Goal: Task Accomplishment & Management: Use online tool/utility

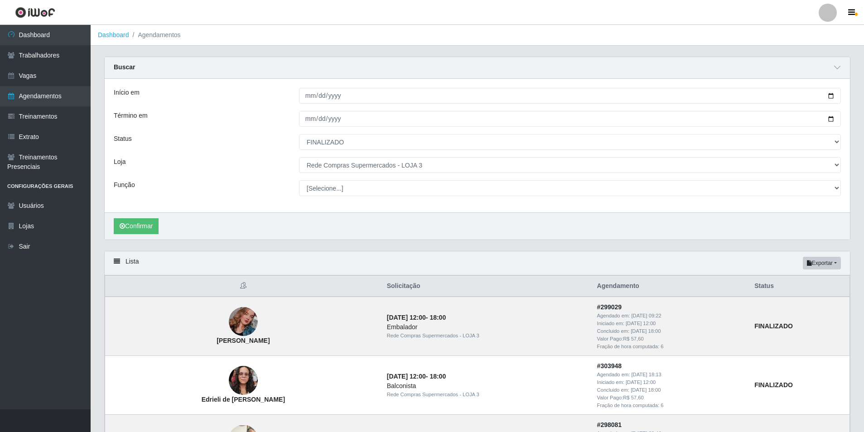
select select "FINALIZADO"
select select "162"
click at [835, 263] on button "Exportar" at bounding box center [821, 263] width 38 height 13
click at [809, 301] on button "Excel" at bounding box center [805, 299] width 72 height 19
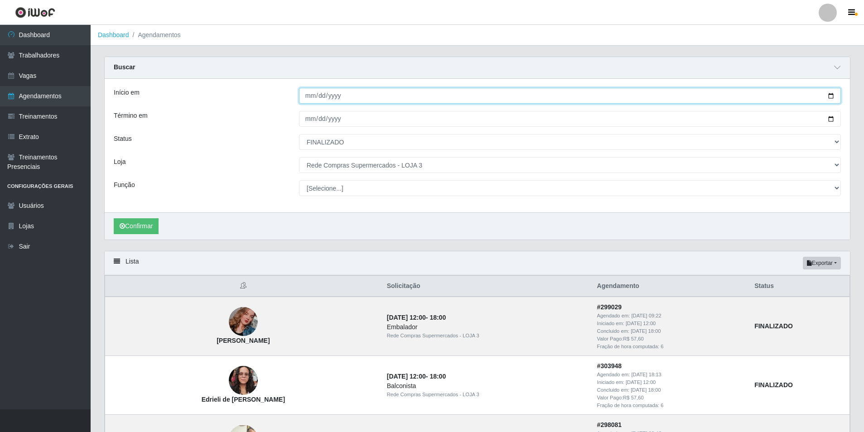
click at [308, 96] on input "[DATE]" at bounding box center [570, 96] width 542 height 16
type input "[DATE]"
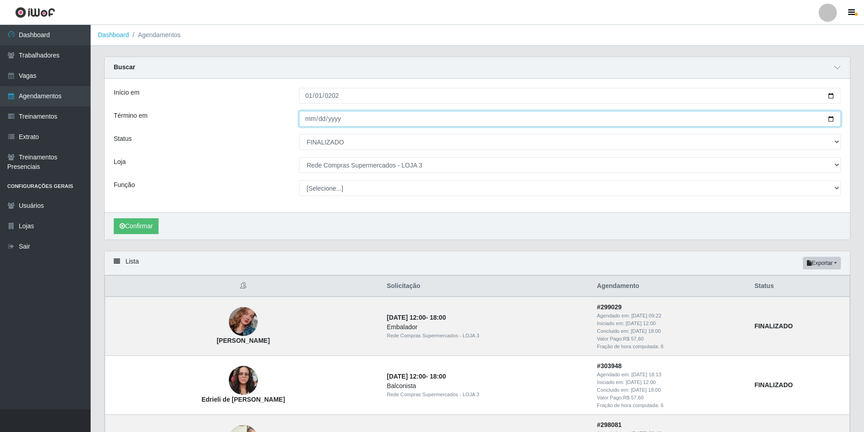
click at [311, 120] on input "[DATE]" at bounding box center [570, 119] width 542 height 16
click at [335, 119] on input "[DATE]" at bounding box center [570, 119] width 542 height 16
type input "[DATE]"
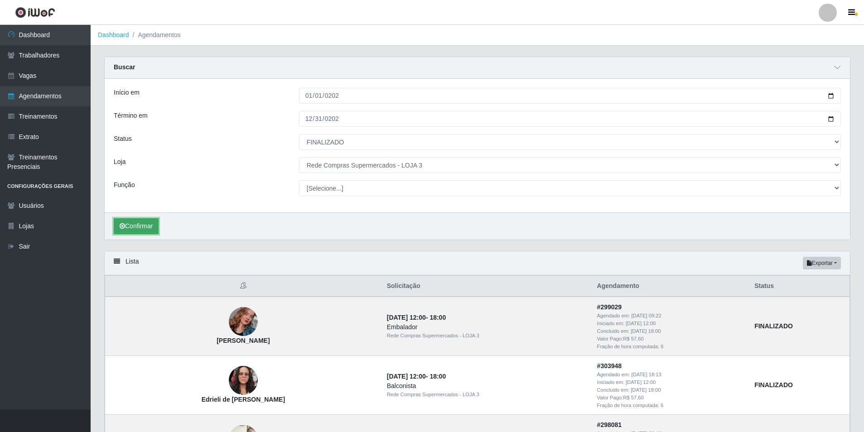
click at [155, 221] on button "Confirmar" at bounding box center [136, 226] width 45 height 16
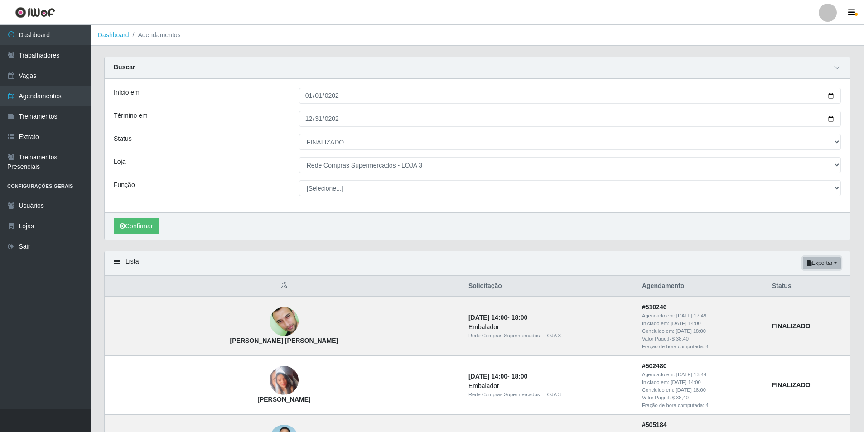
click at [831, 261] on button "Exportar" at bounding box center [821, 263] width 38 height 13
click at [811, 297] on button "Excel" at bounding box center [805, 299] width 72 height 19
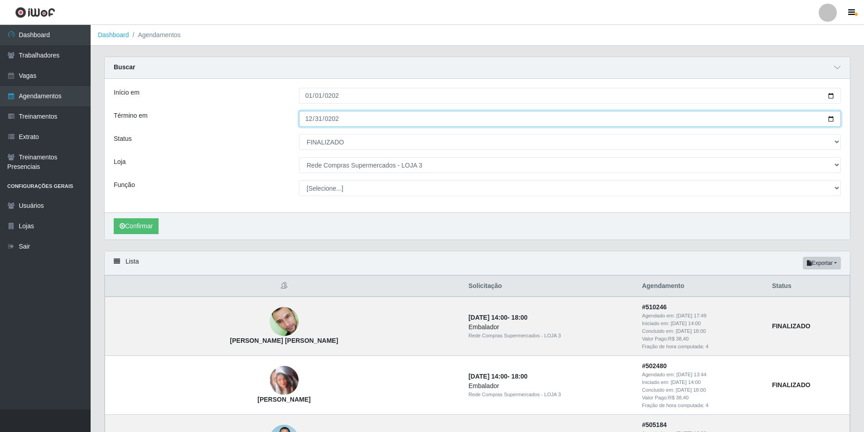
click at [356, 120] on input "[DATE]" at bounding box center [570, 119] width 542 height 16
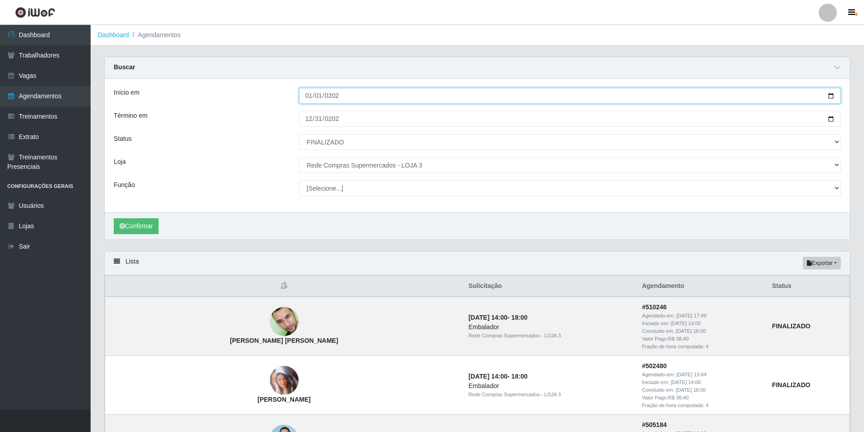
click at [309, 92] on input "[DATE]" at bounding box center [570, 96] width 542 height 16
type input "[DATE]"
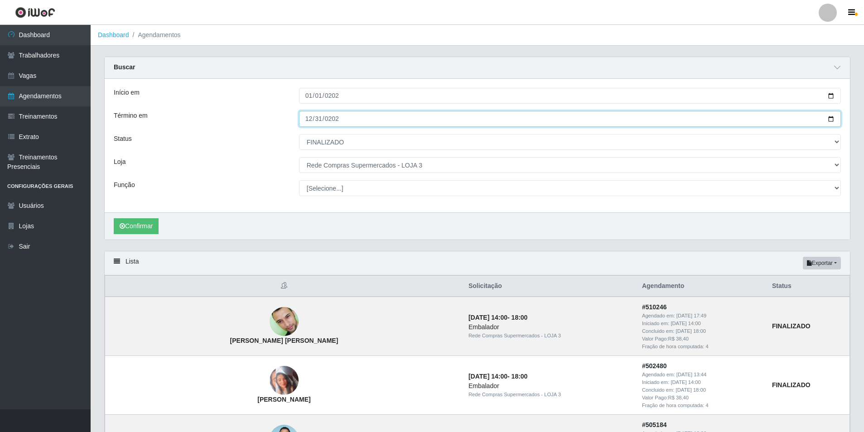
click at [310, 120] on input "[DATE]" at bounding box center [570, 119] width 542 height 16
type input "[DATE]"
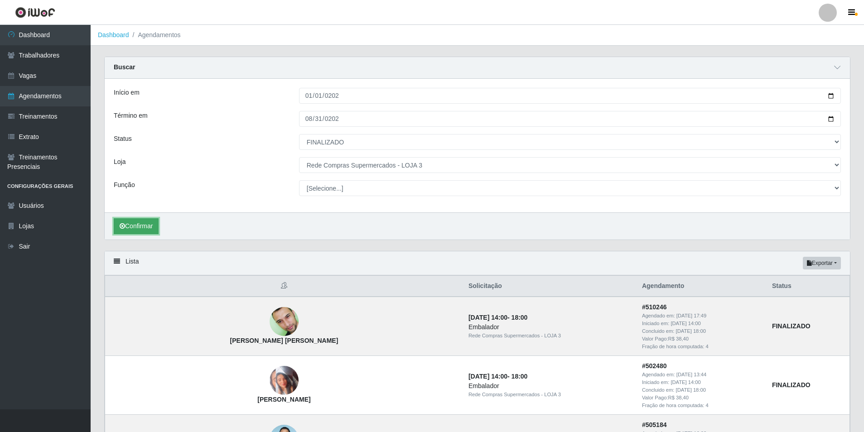
click at [157, 222] on button "Confirmar" at bounding box center [136, 226] width 45 height 16
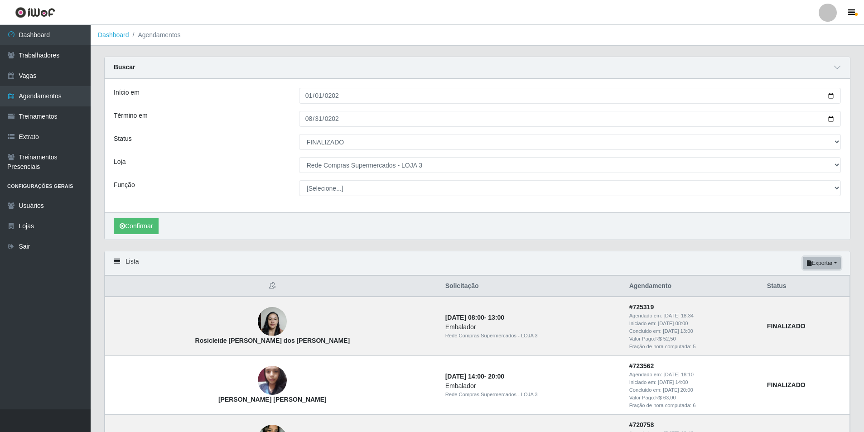
click at [830, 261] on button "Exportar" at bounding box center [821, 263] width 38 height 13
click at [790, 292] on button "Excel" at bounding box center [805, 299] width 72 height 19
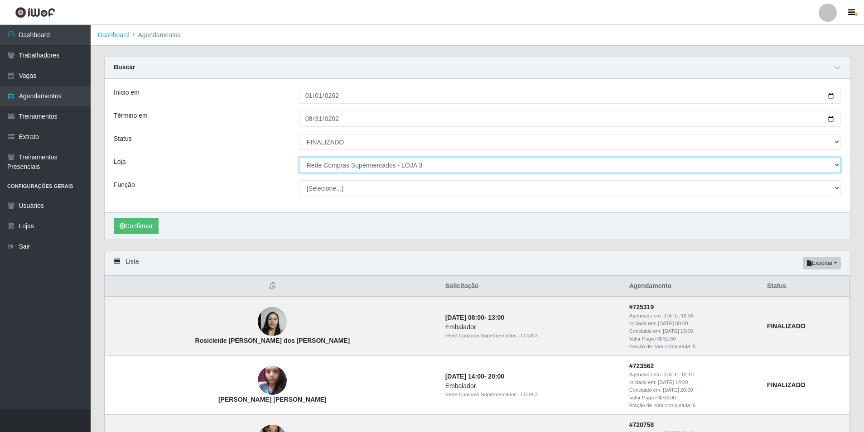
click at [429, 161] on select "[Selecione...] Rede Compras Supermercados - LOJA 1 Rede Compras Supermercados -…" at bounding box center [570, 165] width 542 height 16
select select "159"
click at [299, 158] on select "[Selecione...] Rede Compras Supermercados - LOJA 1 Rede Compras Supermercados -…" at bounding box center [570, 165] width 542 height 16
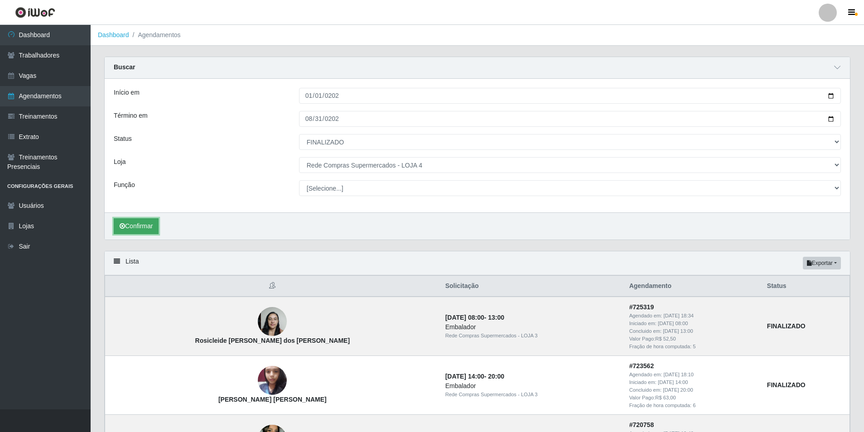
click at [135, 228] on button "Confirmar" at bounding box center [136, 226] width 45 height 16
click at [830, 263] on button "Exportar" at bounding box center [821, 263] width 38 height 13
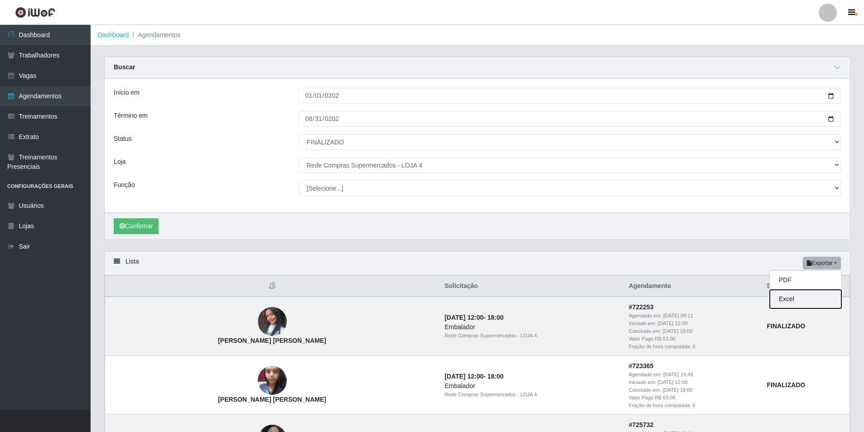
click at [813, 294] on button "Excel" at bounding box center [805, 299] width 72 height 19
click at [834, 263] on button "Exportar" at bounding box center [821, 263] width 38 height 13
click at [792, 292] on button "Excel" at bounding box center [805, 299] width 72 height 19
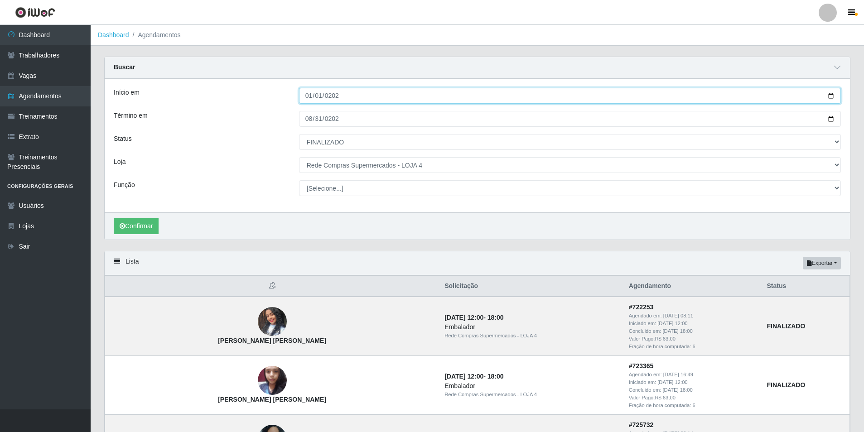
click at [309, 96] on input "[DATE]" at bounding box center [570, 96] width 542 height 16
type input "[DATE]"
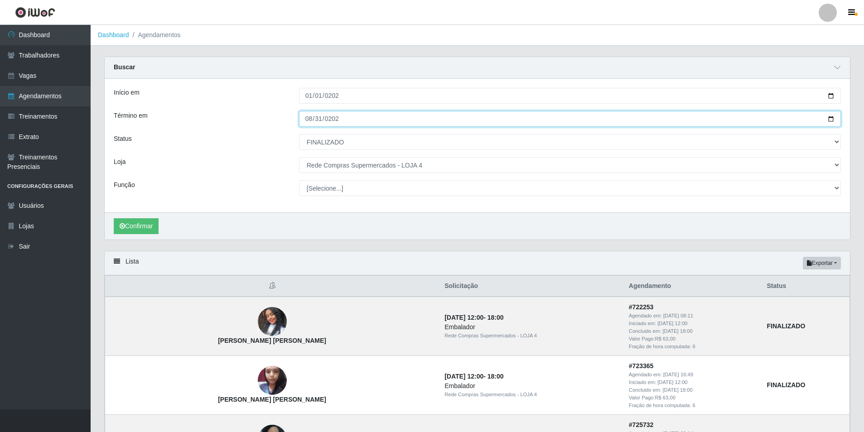
click at [305, 120] on input "[DATE]" at bounding box center [570, 119] width 542 height 16
type input "[DATE]"
click at [320, 120] on input "[DATE]" at bounding box center [570, 119] width 542 height 16
type input "[DATE]"
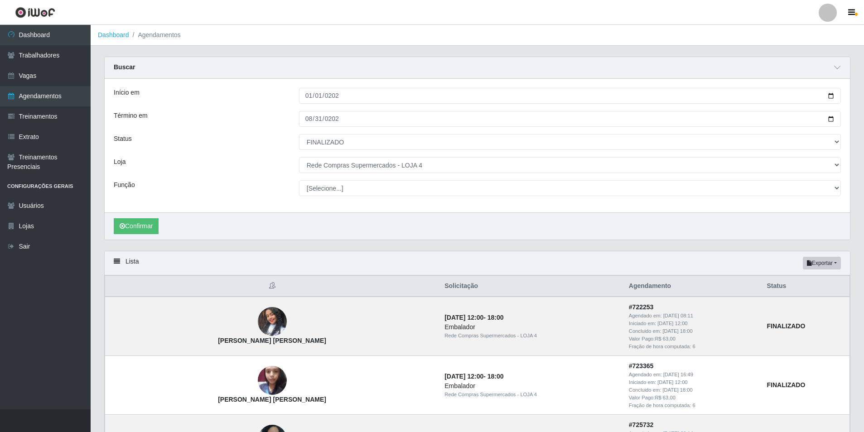
click at [528, 156] on div "Início em [DATE] Término em [DATE] Status [Selecione...] AGENDADO AGUARDANDO LI…" at bounding box center [477, 146] width 745 height 134
click at [139, 221] on button "Confirmar" at bounding box center [136, 226] width 45 height 16
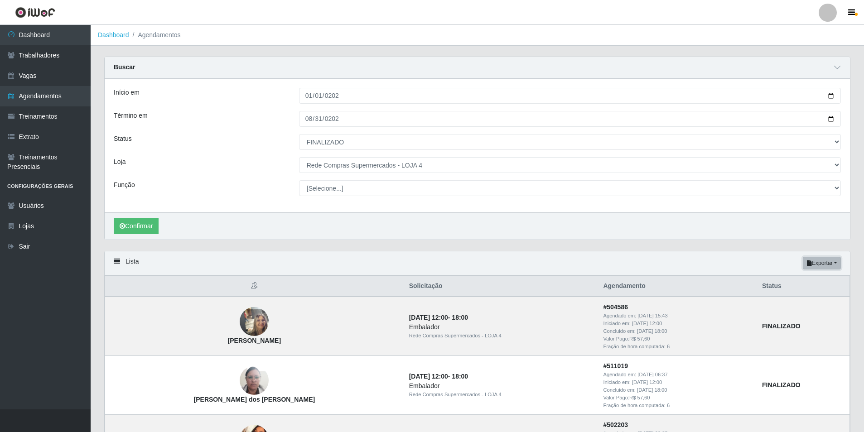
click at [833, 261] on button "Exportar" at bounding box center [821, 263] width 38 height 13
click at [805, 298] on button "Excel" at bounding box center [805, 299] width 72 height 19
